Goal: Find specific page/section: Find specific page/section

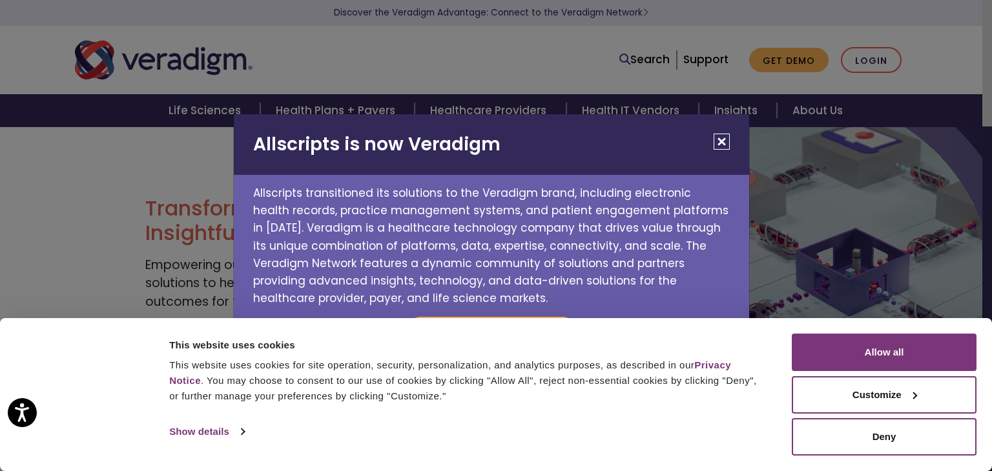
click at [722, 137] on button "Close" at bounding box center [721, 142] width 16 height 16
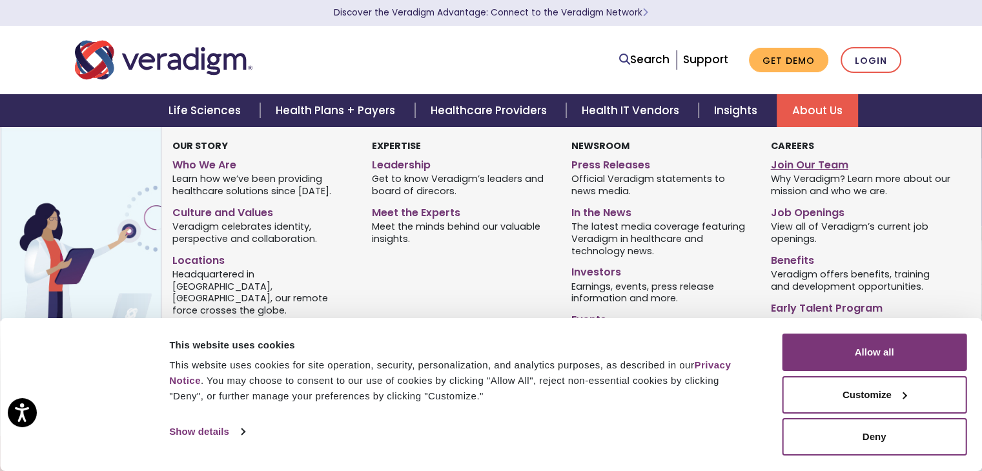
click at [810, 166] on link "Join Our Team" at bounding box center [860, 163] width 180 height 19
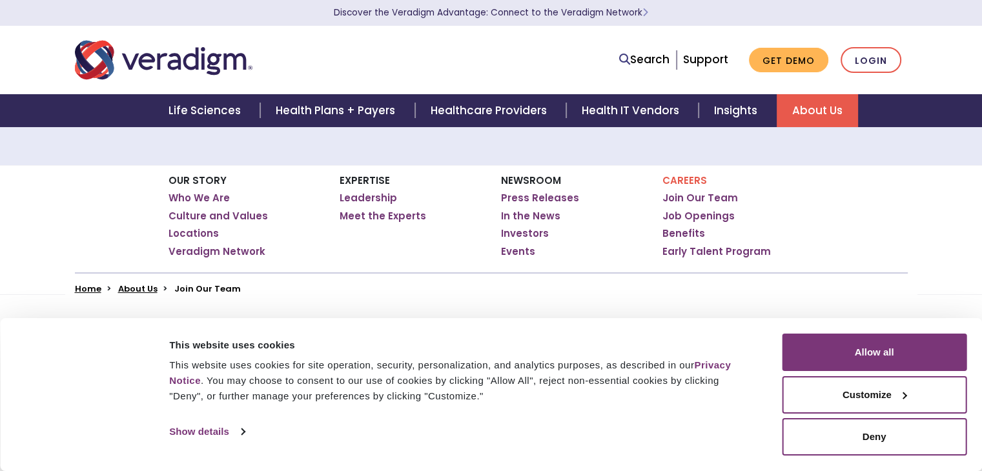
scroll to position [194, 0]
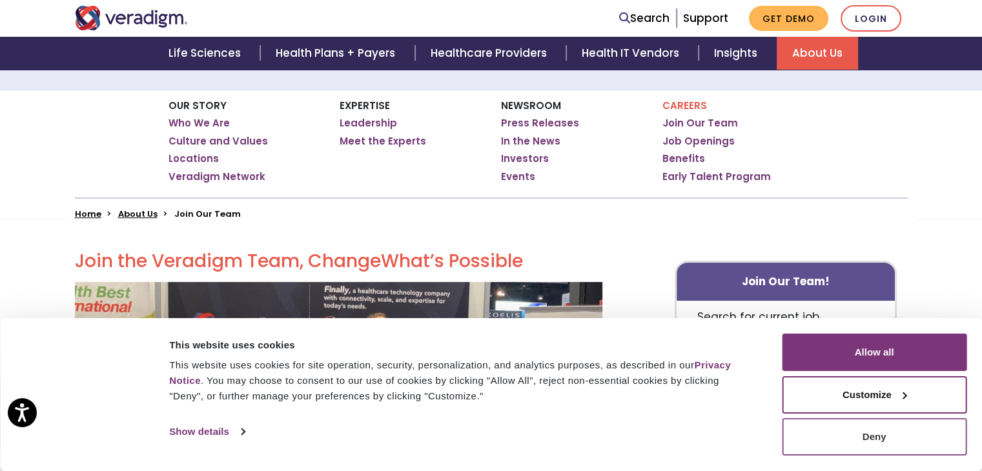
click at [897, 449] on button "Deny" at bounding box center [874, 436] width 185 height 37
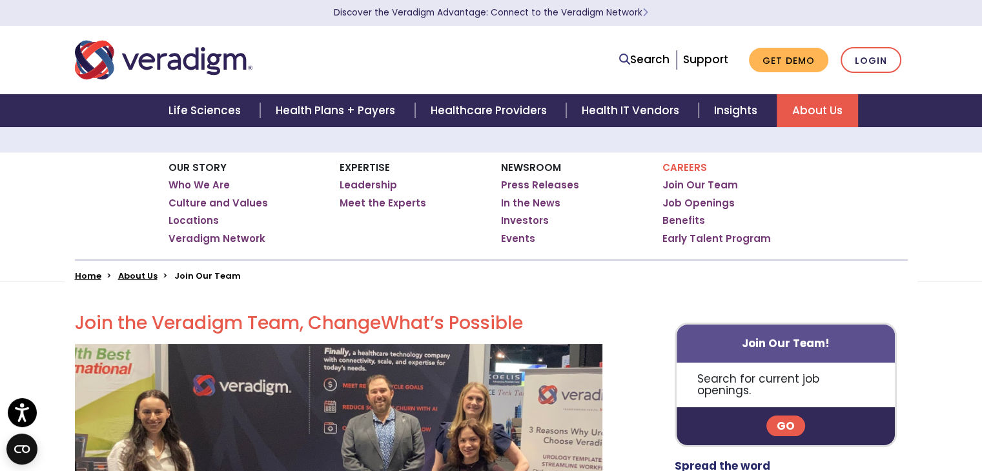
scroll to position [0, 0]
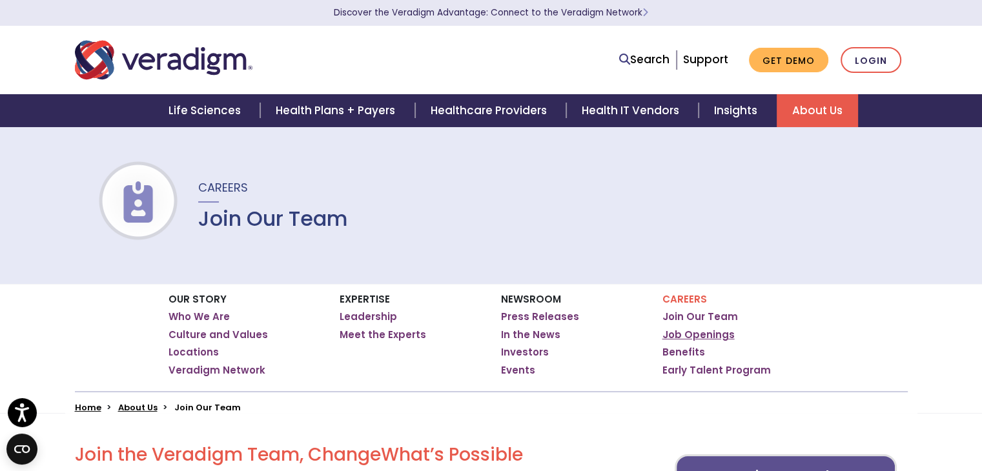
click at [710, 334] on link "Job Openings" at bounding box center [698, 335] width 72 height 13
